Goal: Information Seeking & Learning: Understand process/instructions

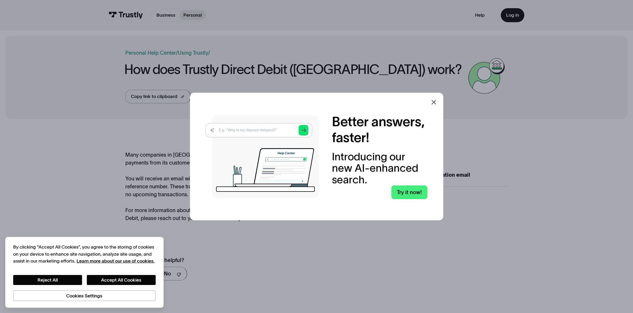
click at [436, 104] on icon at bounding box center [434, 102] width 6 height 6
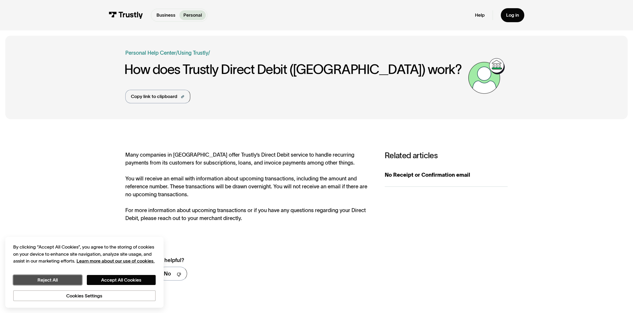
click at [61, 280] on button "Reject All" at bounding box center [47, 280] width 69 height 10
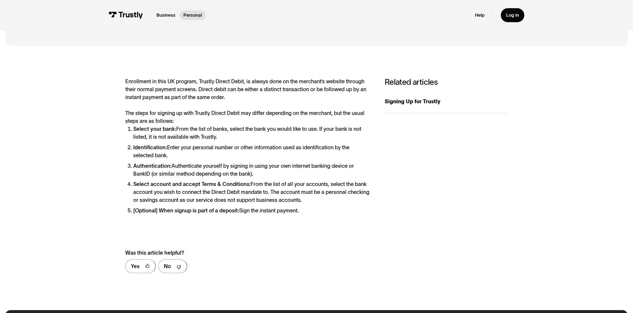
scroll to position [74, 0]
